Goal: Use online tool/utility

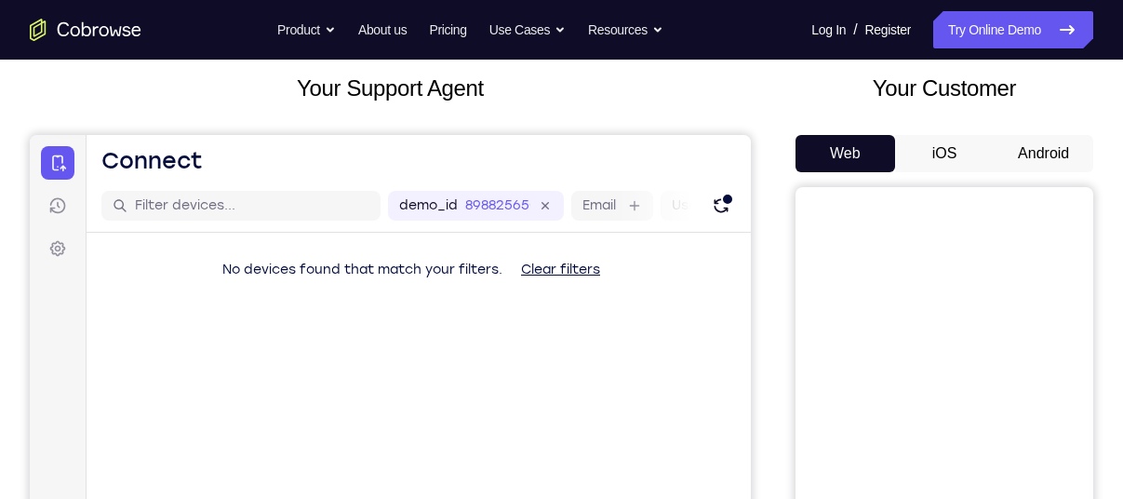
scroll to position [108, 0]
click at [1030, 147] on button "Android" at bounding box center [1044, 152] width 100 height 37
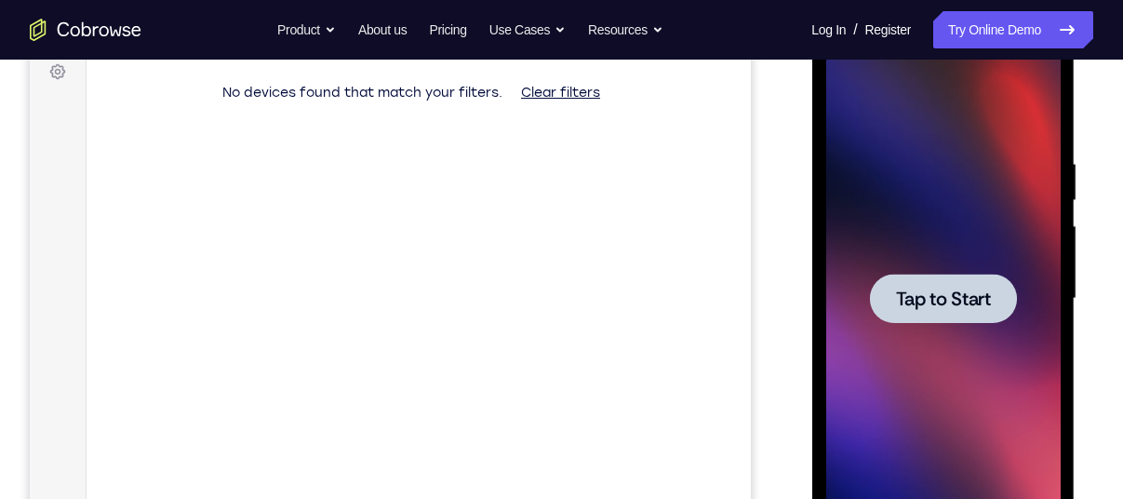
scroll to position [0, 0]
click at [955, 284] on div at bounding box center [942, 298] width 147 height 49
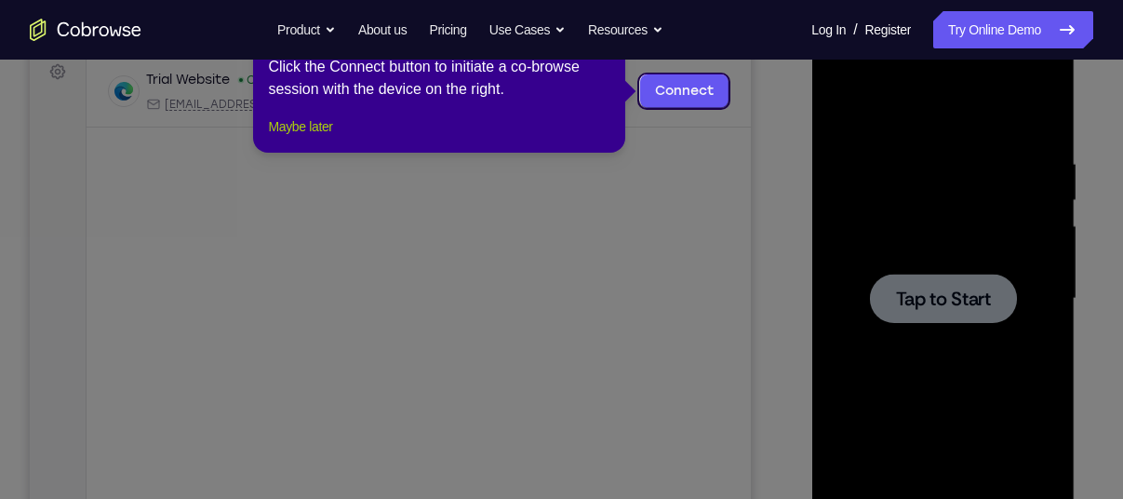
click at [309, 138] on button "Maybe later" at bounding box center [300, 126] width 64 height 22
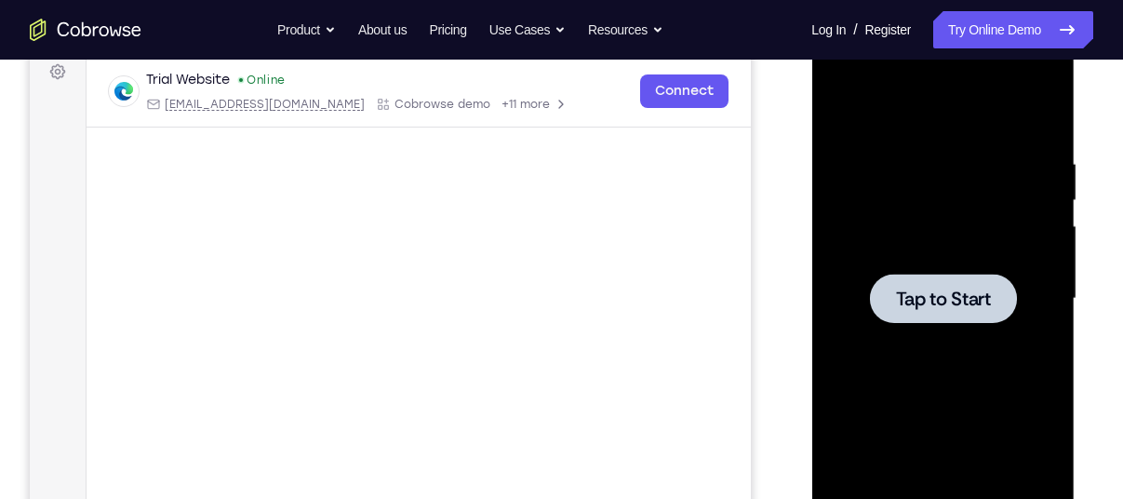
click at [921, 300] on span "Tap to Start" at bounding box center [942, 298] width 95 height 19
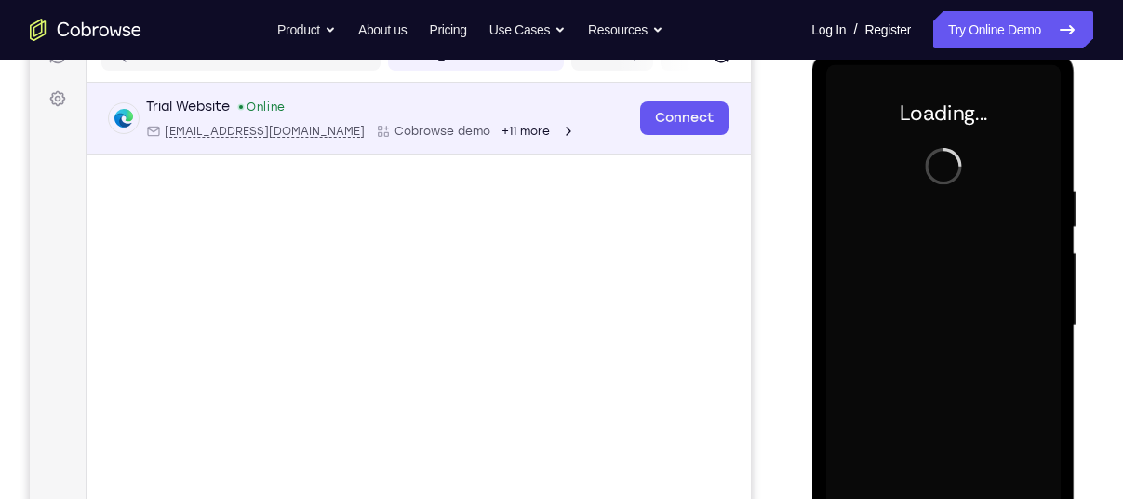
scroll to position [258, 0]
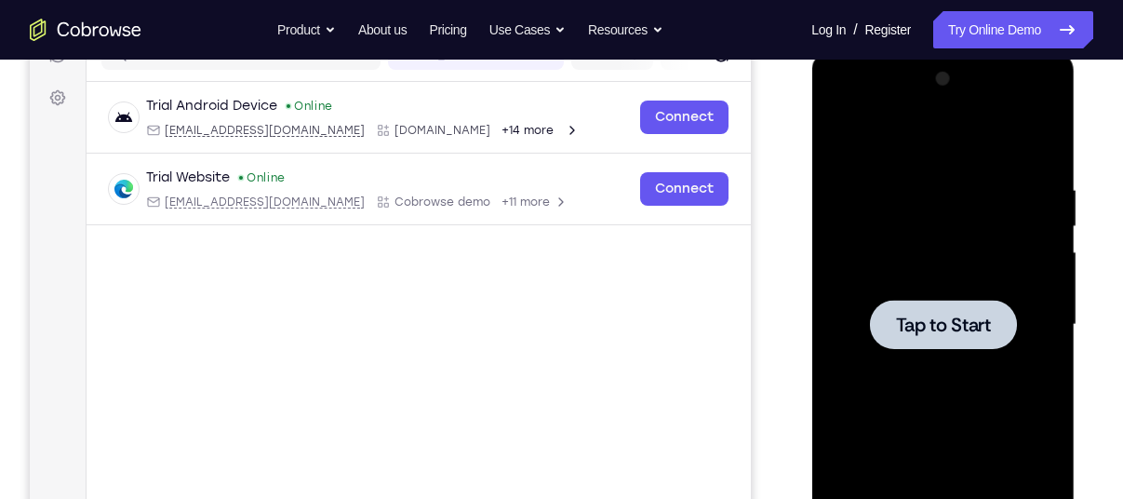
click at [931, 319] on span "Tap to Start" at bounding box center [942, 324] width 95 height 19
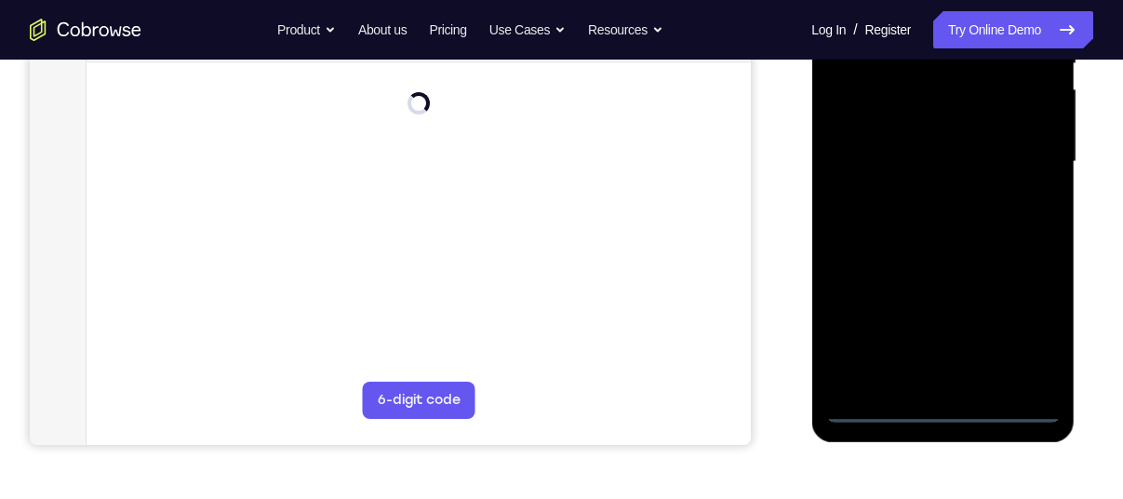
scroll to position [425, 0]
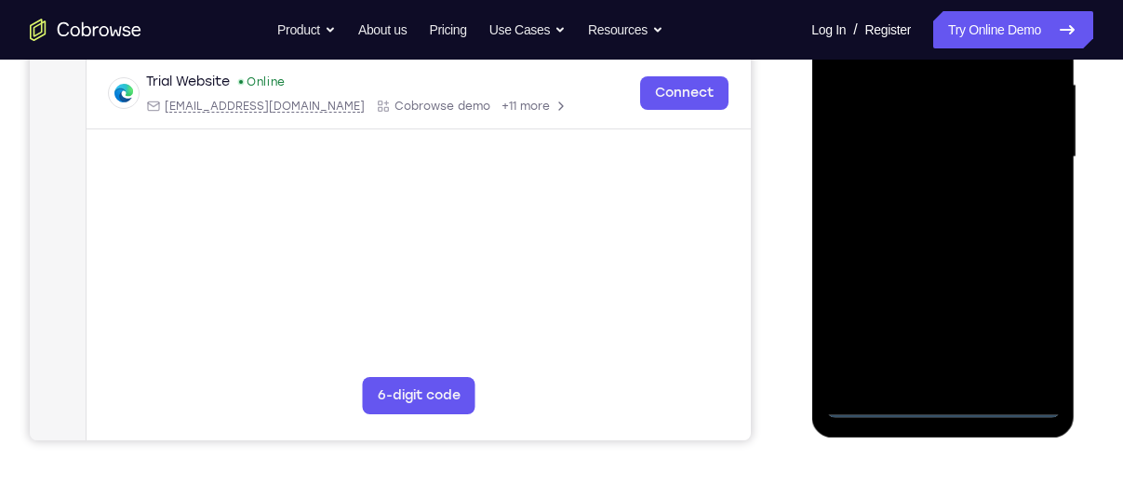
click at [939, 406] on div at bounding box center [942, 157] width 234 height 521
click at [1026, 318] on div at bounding box center [942, 157] width 234 height 521
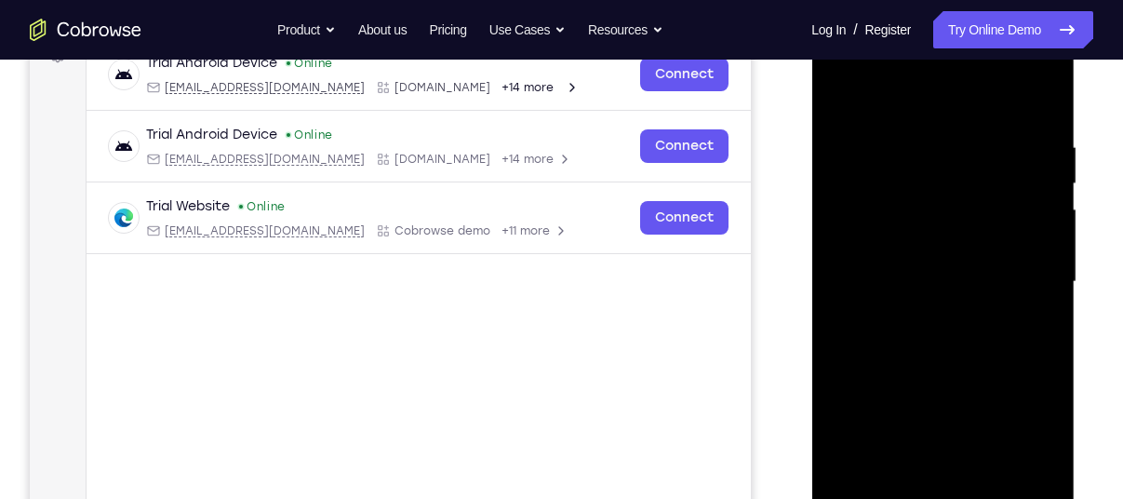
scroll to position [273, 0]
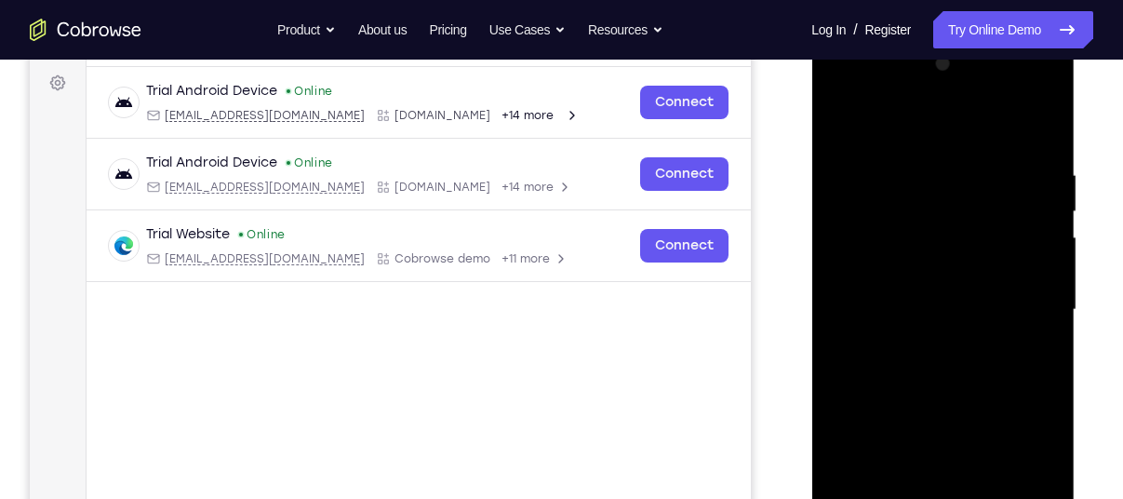
click at [868, 95] on div at bounding box center [942, 309] width 234 height 521
click at [1022, 305] on div at bounding box center [942, 309] width 234 height 521
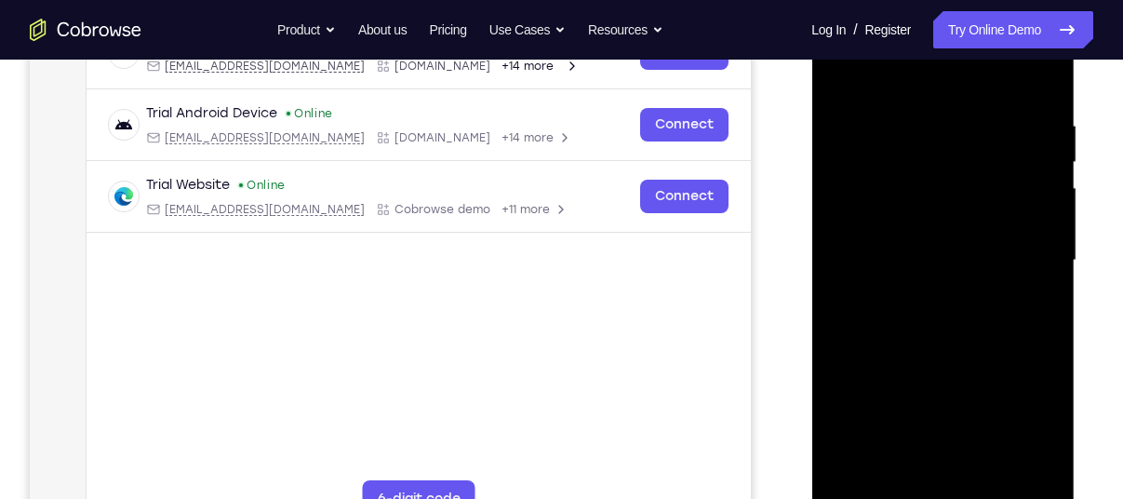
scroll to position [332, 0]
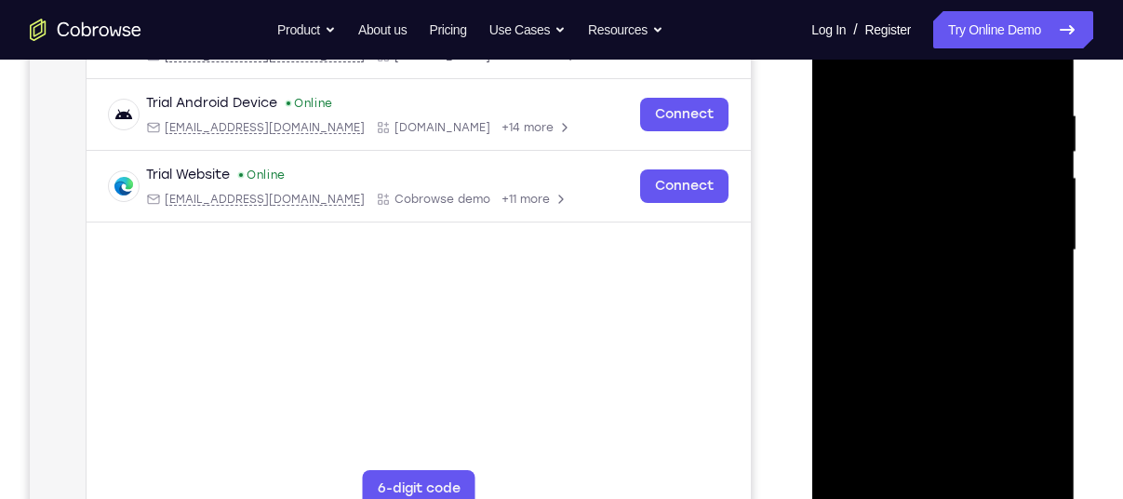
click at [919, 277] on div at bounding box center [942, 250] width 234 height 521
click at [972, 261] on div at bounding box center [942, 250] width 234 height 521
click at [929, 201] on div at bounding box center [942, 250] width 234 height 521
click at [976, 223] on div at bounding box center [942, 250] width 234 height 521
